Goal: Task Accomplishment & Management: Use online tool/utility

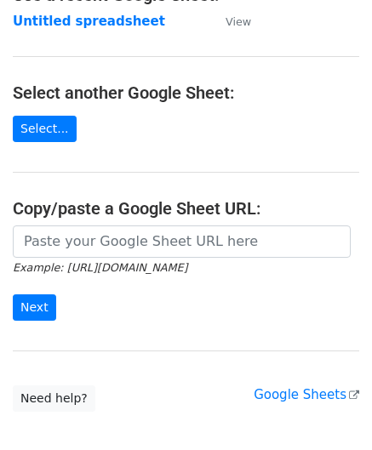
scroll to position [170, 0]
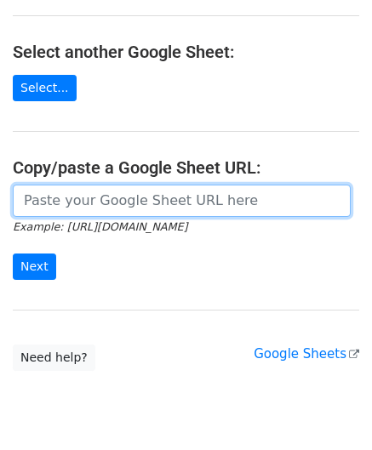
click at [73, 211] on input "url" at bounding box center [182, 201] width 338 height 32
paste input "[URL][DOMAIN_NAME]"
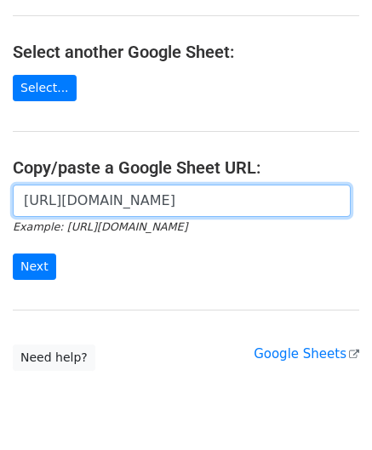
scroll to position [0, 346]
type input "[URL][DOMAIN_NAME]"
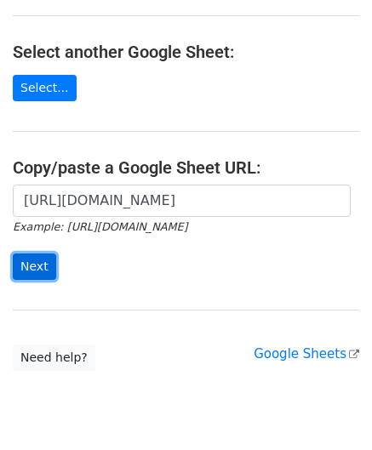
click at [38, 261] on input "Next" at bounding box center [34, 267] width 43 height 26
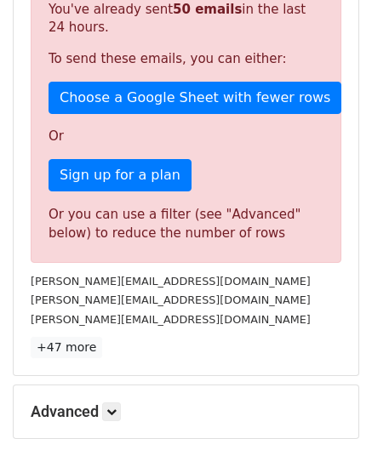
scroll to position [520, 0]
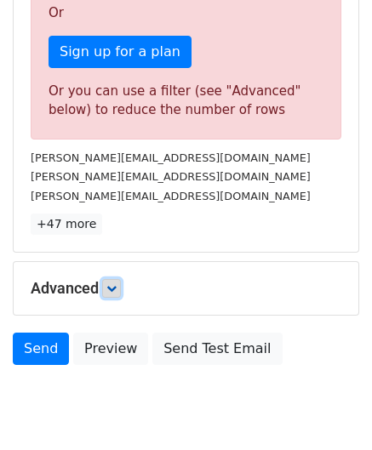
click at [115, 285] on icon at bounding box center [111, 288] width 10 height 10
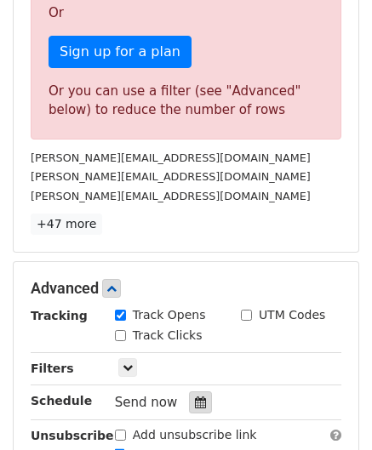
click at [192, 392] on div at bounding box center [200, 403] width 23 height 22
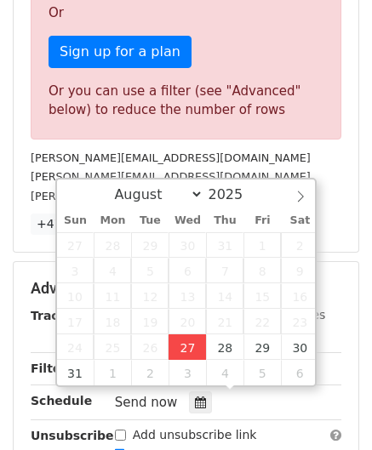
type input "[DATE] 12:00"
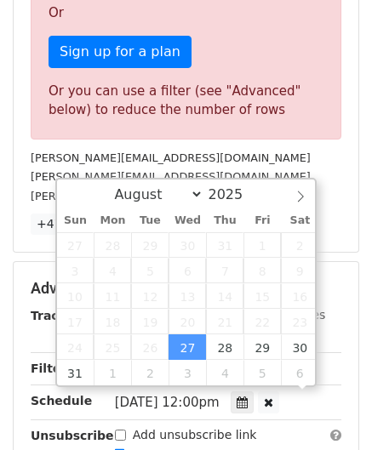
scroll to position [0, 0]
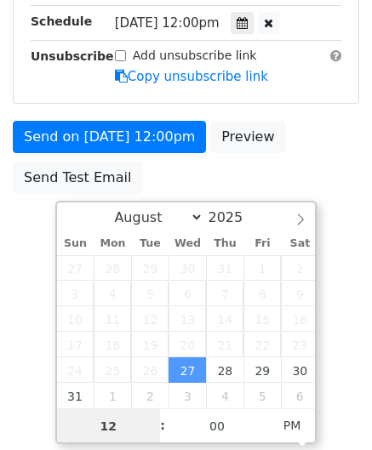
paste input "6"
type input "6"
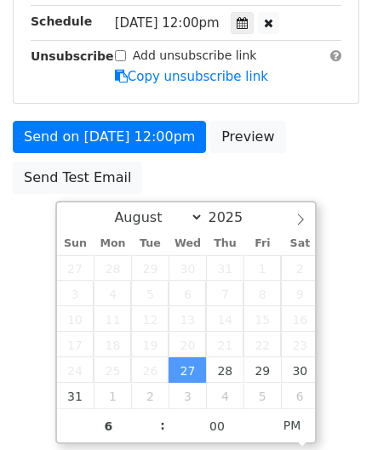
type input "[DATE] 18:00"
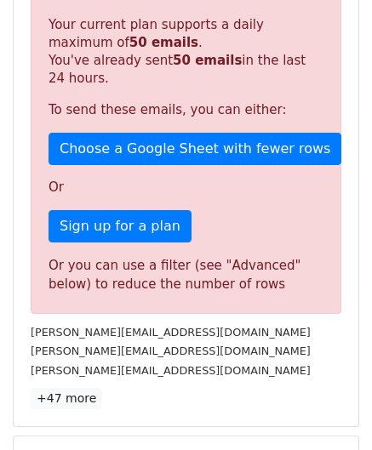
scroll to position [781, 0]
